Goal: Ask a question

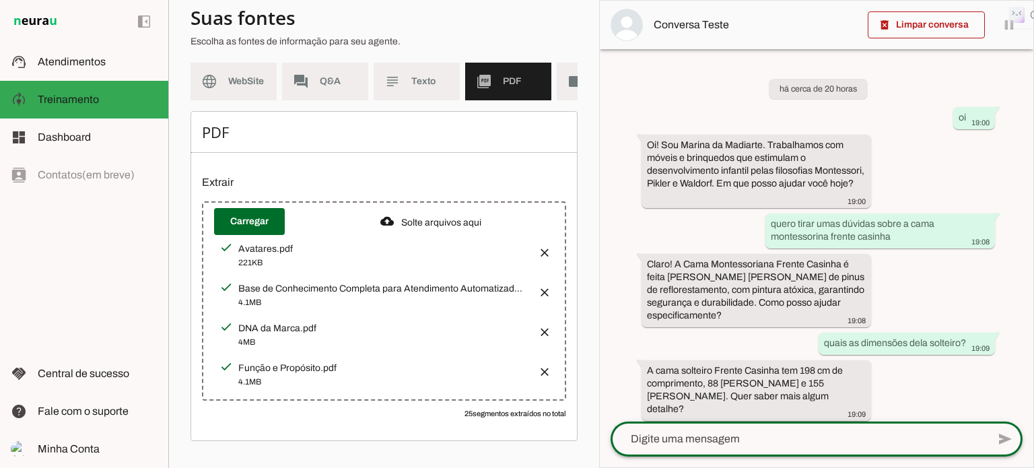
scroll to position [383, 0]
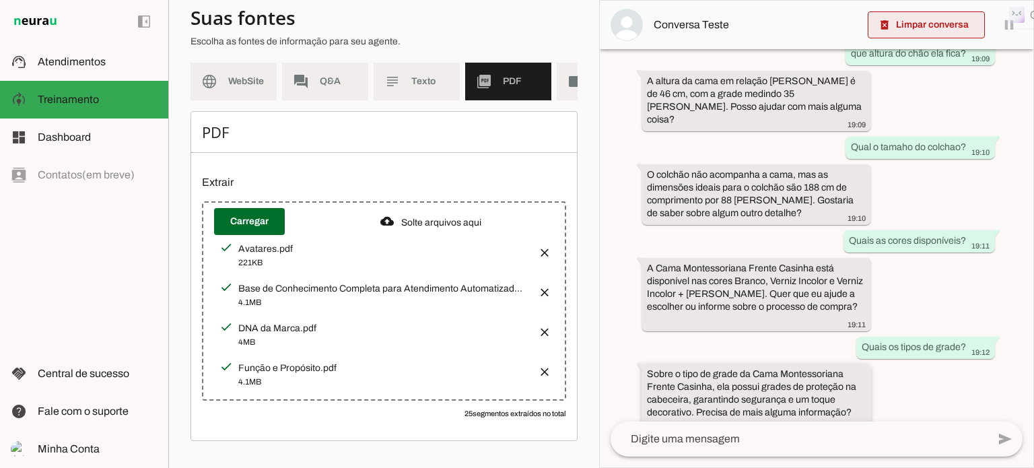
drag, startPoint x: 913, startPoint y: 24, endPoint x: 713, endPoint y: 351, distance: 383.4
click at [913, 24] on span at bounding box center [926, 25] width 117 height 32
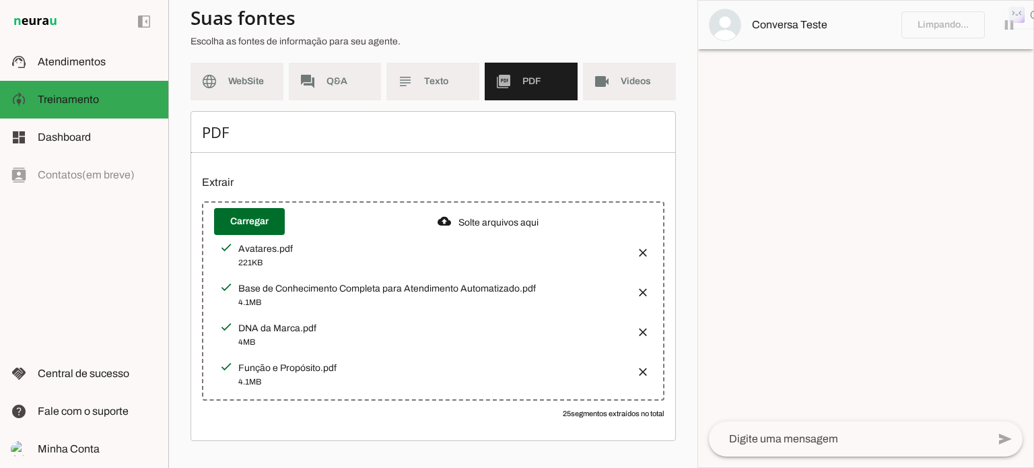
scroll to position [113, 0]
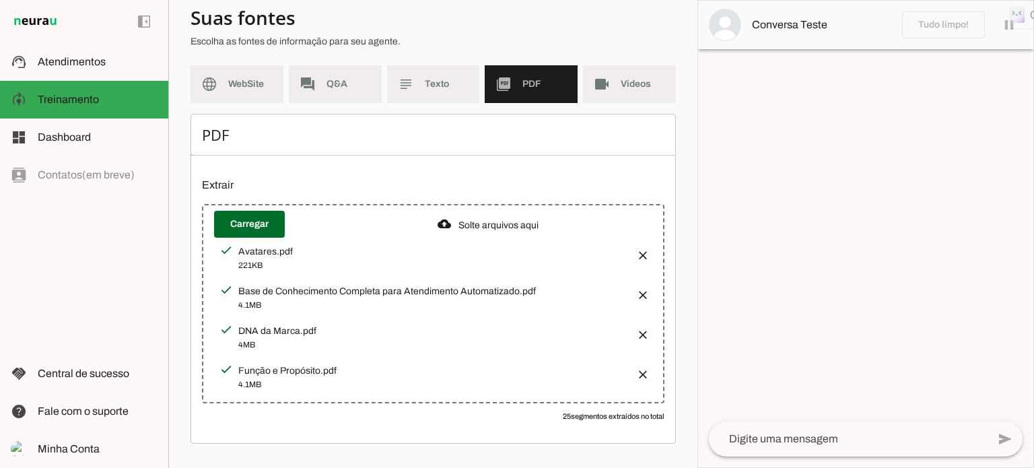
click at [738, 438] on textarea at bounding box center [848, 439] width 279 height 16
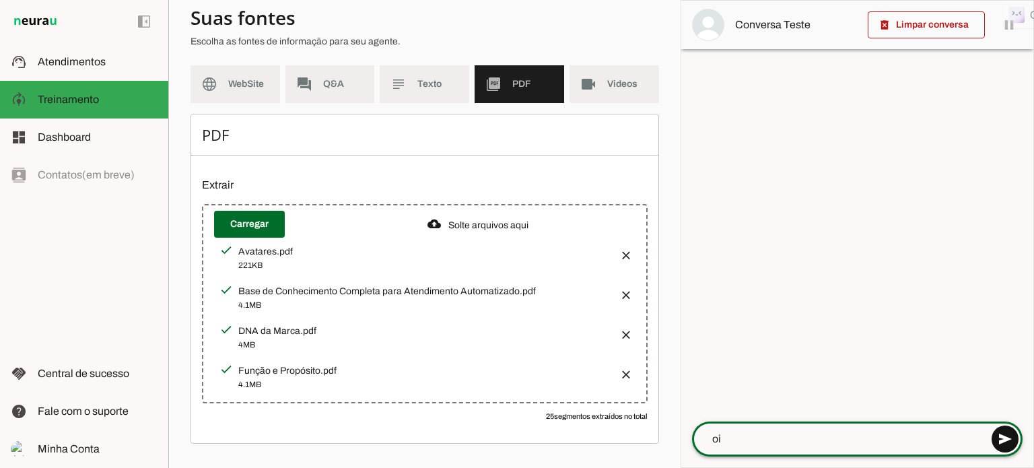
type textarea "oi"
type md-outlined-text-field "oi"
click at [1000, 436] on span at bounding box center [1005, 439] width 32 height 32
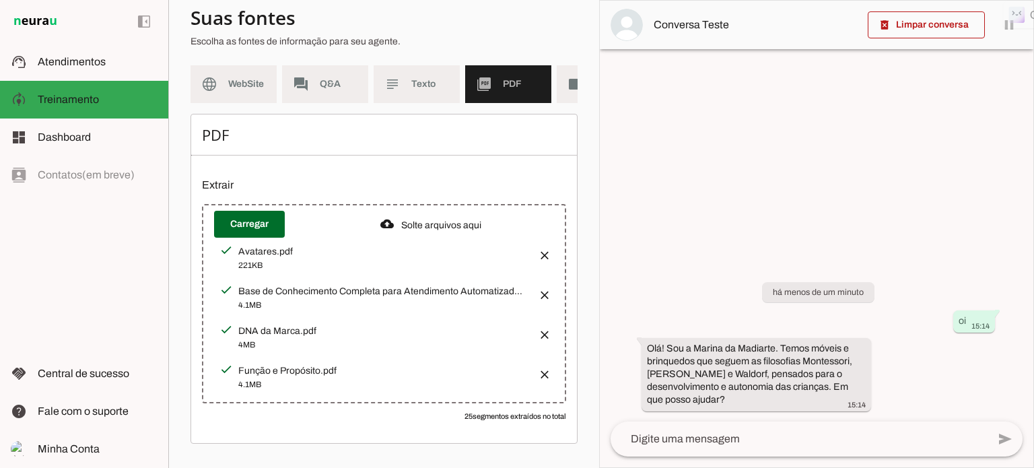
scroll to position [123, 0]
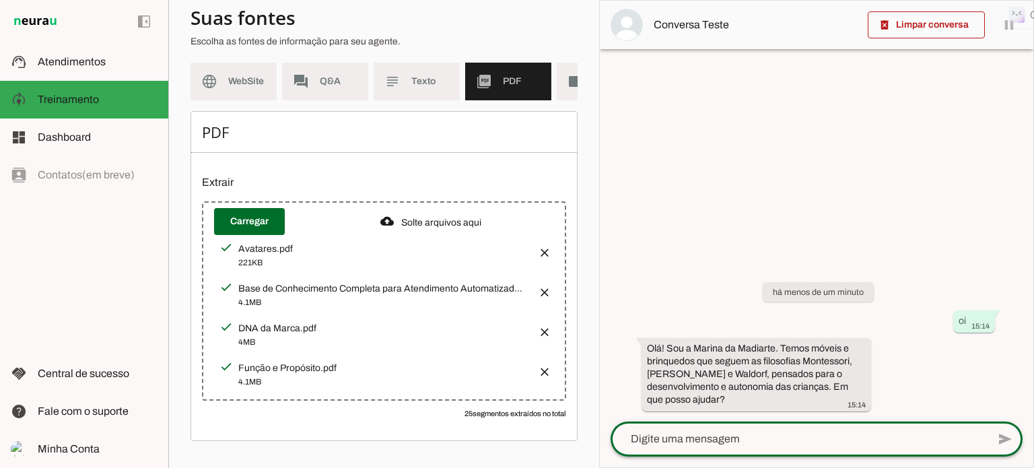
click at [633, 431] on textarea at bounding box center [799, 439] width 377 height 16
paste textarea "Subject: [PERSON_NAME]'s Avatar Context: On the balcony of a country house, wat…"
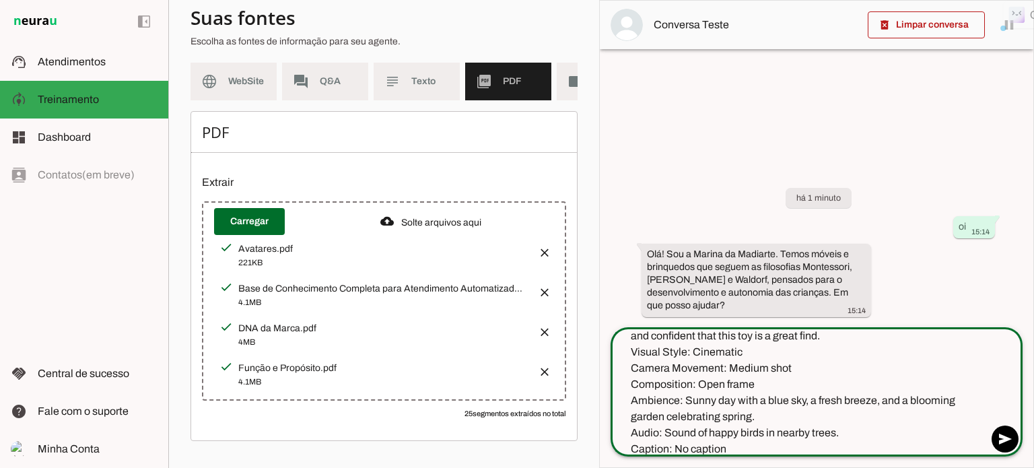
scroll to position [0, 0]
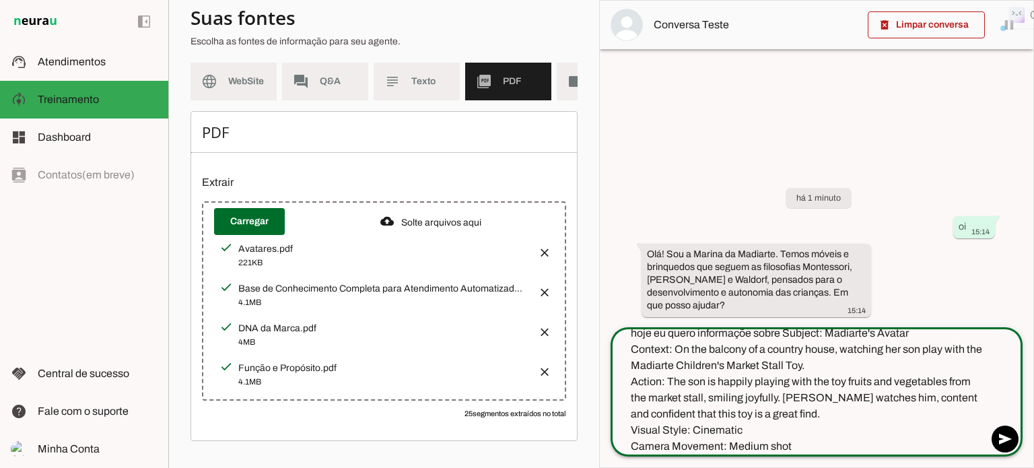
drag, startPoint x: 742, startPoint y: 444, endPoint x: 786, endPoint y: 332, distance: 120.6
click at [786, 332] on textarea "hoje eu quero informaçõe sobre Subject: Madiarte's Avatar Context: On the balco…" at bounding box center [799, 389] width 377 height 129
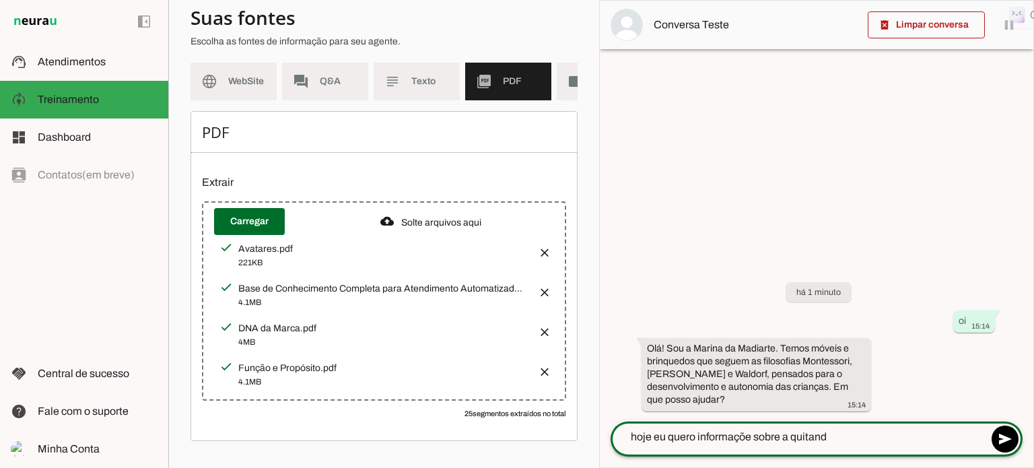
type textarea "hoje eu quero informaçõe sobre a quitanda"
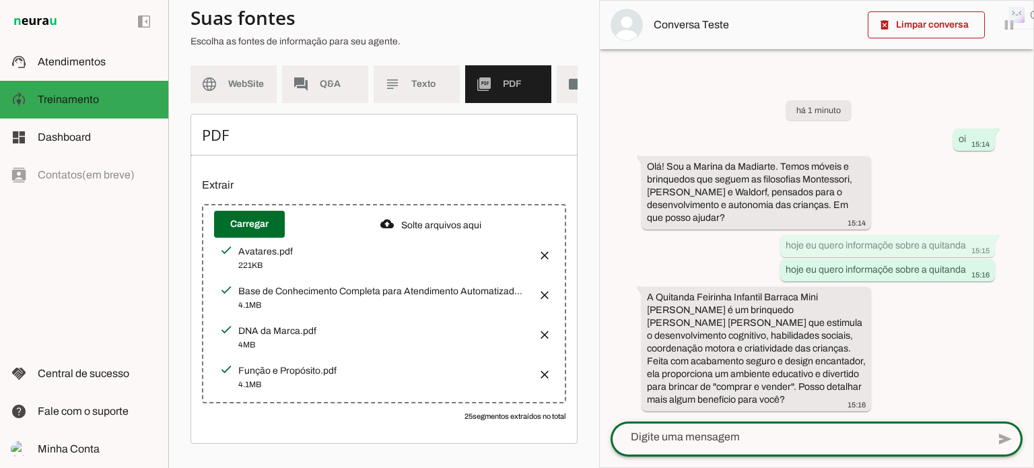
scroll to position [123, 0]
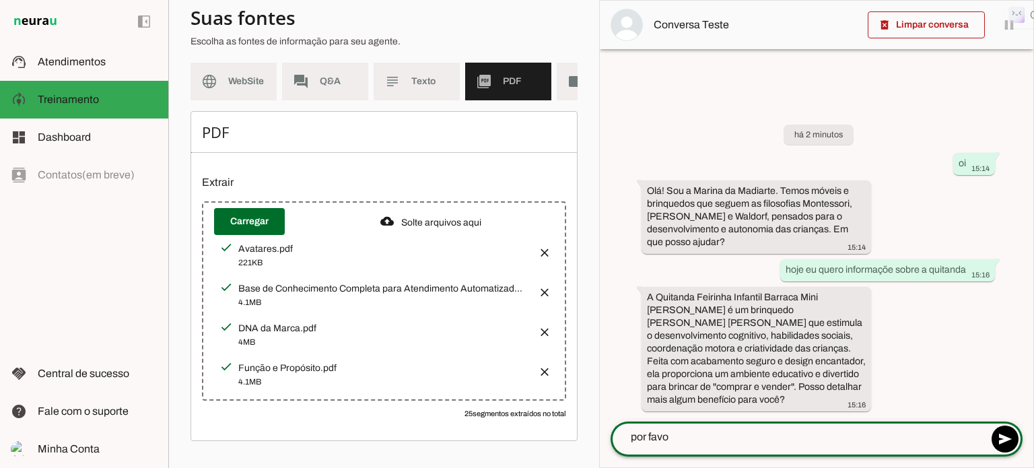
type textarea "por favor"
